Goal: Task Accomplishment & Management: Manage account settings

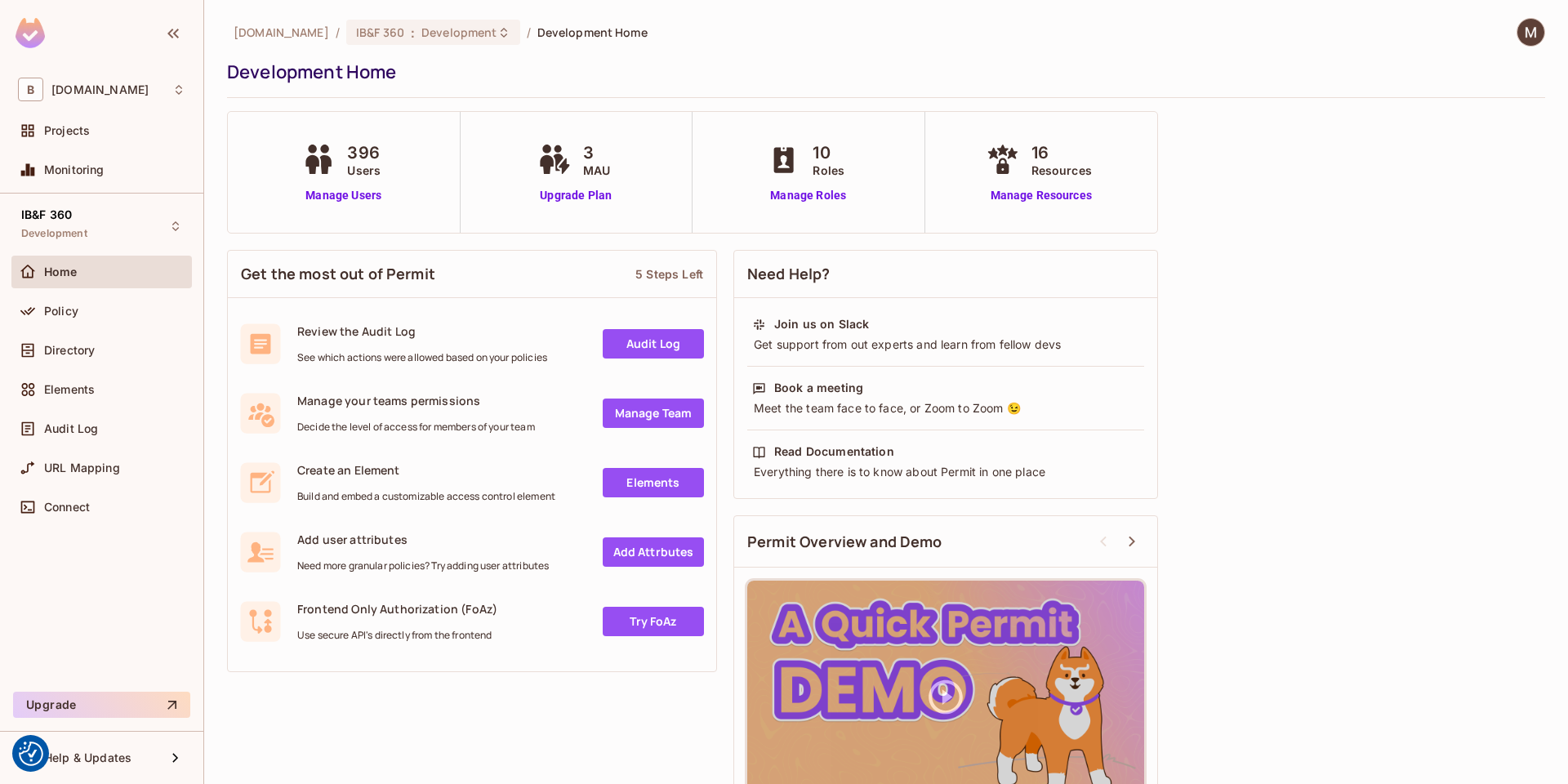
drag, startPoint x: 1369, startPoint y: 263, endPoint x: 1083, endPoint y: 268, distance: 286.0
click at [1368, 263] on div "Get the most out of Permit 5 Steps Left Review the Audit Log See which actions …" at bounding box center [886, 542] width 1318 height 599
click at [110, 347] on div "Directory" at bounding box center [115, 350] width 141 height 13
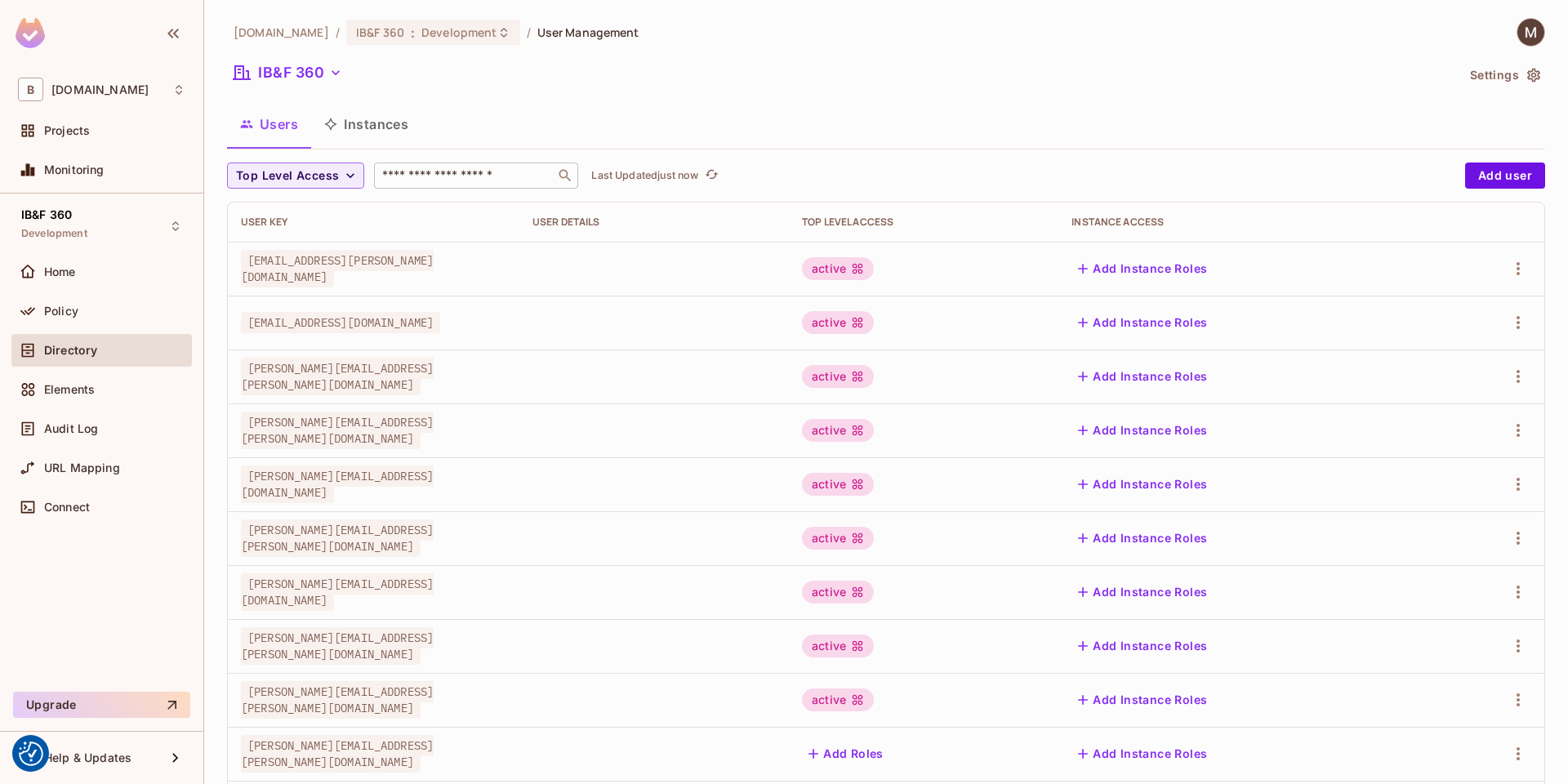
click at [507, 176] on input "text" at bounding box center [465, 175] width 171 height 16
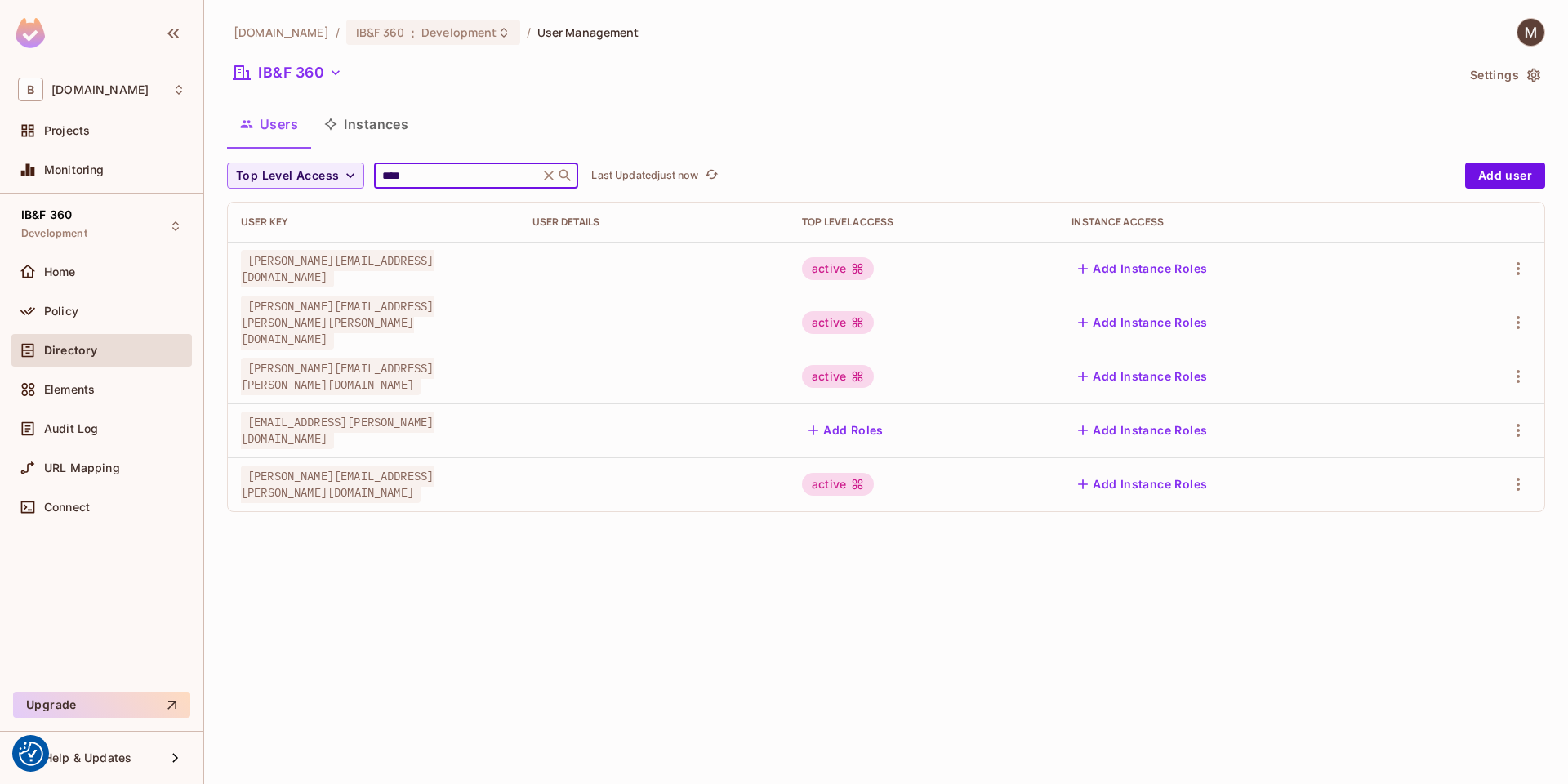
type input "****"
click at [373, 491] on span "[PERSON_NAME][EMAIL_ADDRESS][PERSON_NAME][DOMAIN_NAME]" at bounding box center [337, 484] width 193 height 38
click at [1517, 484] on icon "button" at bounding box center [1519, 484] width 4 height 13
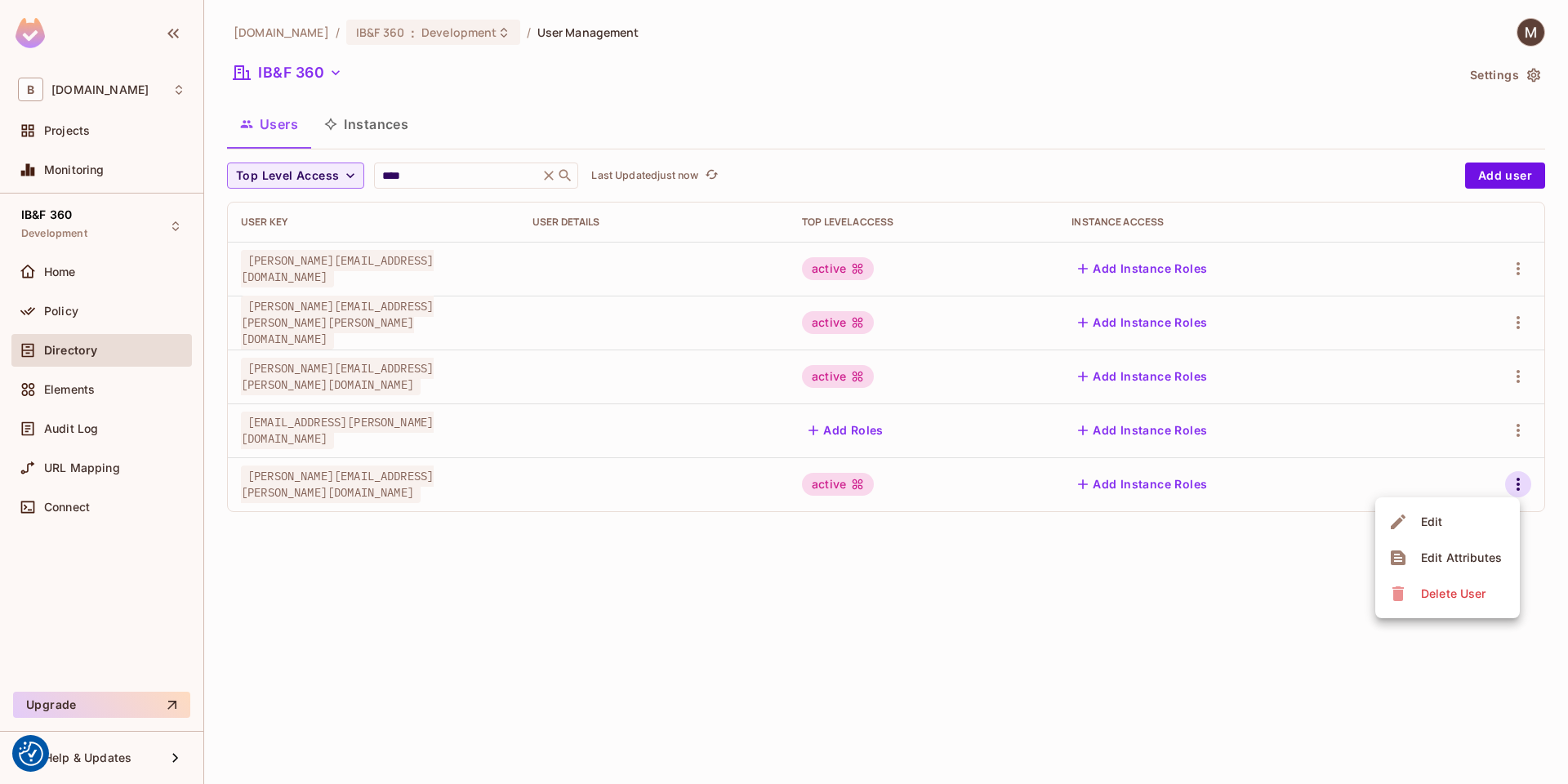
click at [1463, 514] on li "Edit" at bounding box center [1448, 521] width 145 height 36
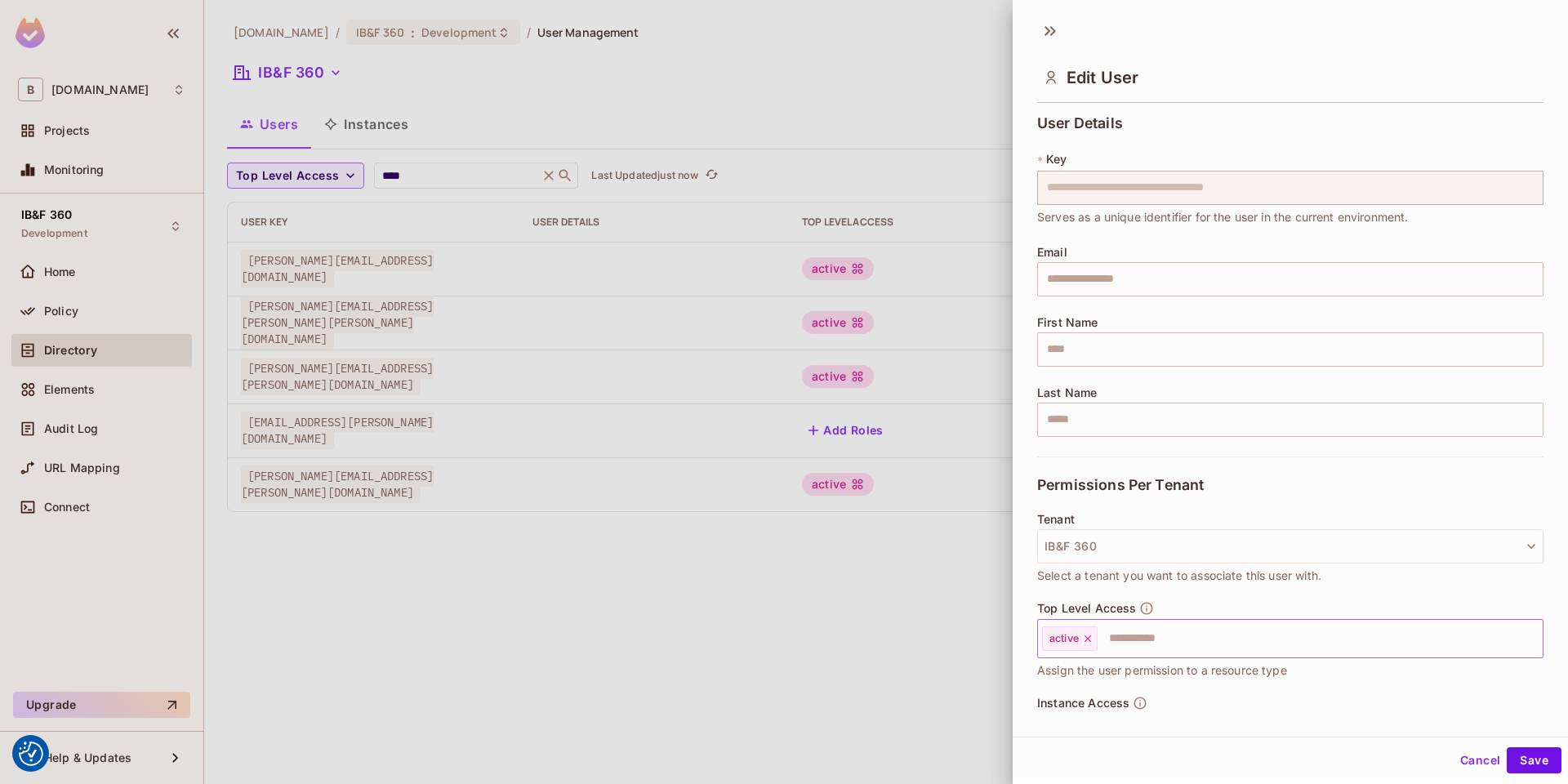
click at [1185, 643] on input "text" at bounding box center [1305, 638] width 413 height 33
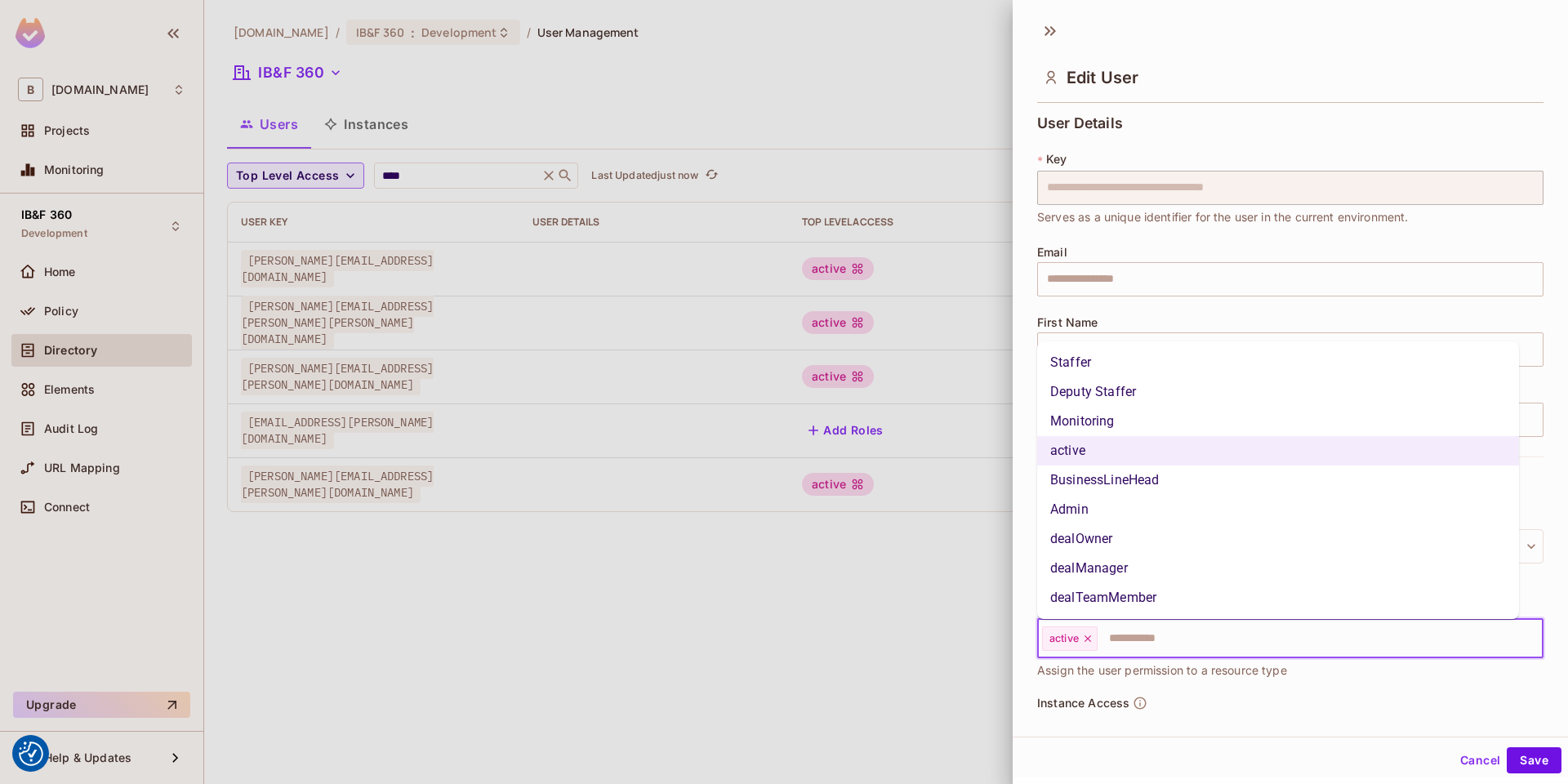
click at [1087, 506] on li "Admin" at bounding box center [1277, 509] width 481 height 29
click at [1368, 640] on input "text" at bounding box center [1336, 638] width 351 height 33
click at [1096, 361] on li "Staffer" at bounding box center [1277, 362] width 481 height 29
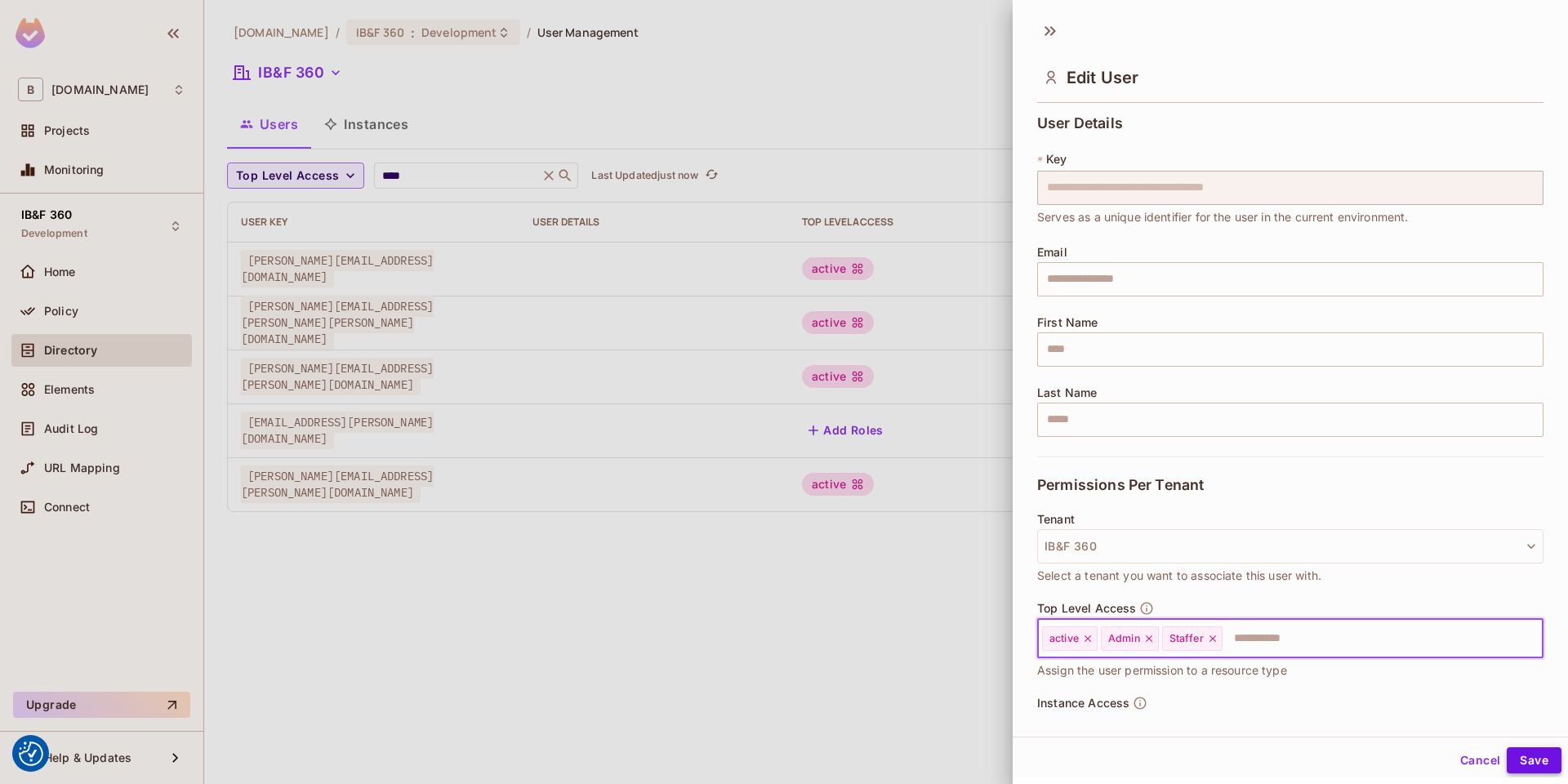
click at [1517, 766] on button "Save" at bounding box center [1534, 761] width 55 height 27
